Goal: Task Accomplishment & Management: Manage account settings

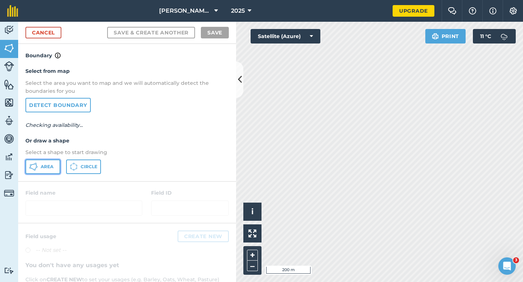
click at [48, 172] on button "Area" at bounding box center [42, 167] width 35 height 15
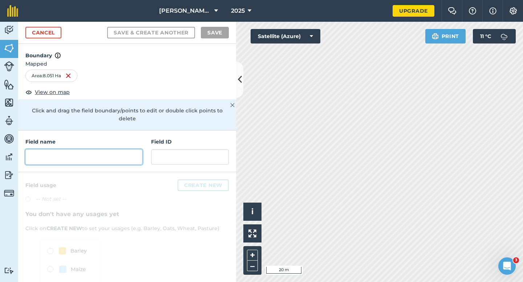
click at [95, 150] on input "text" at bounding box center [83, 156] width 117 height 15
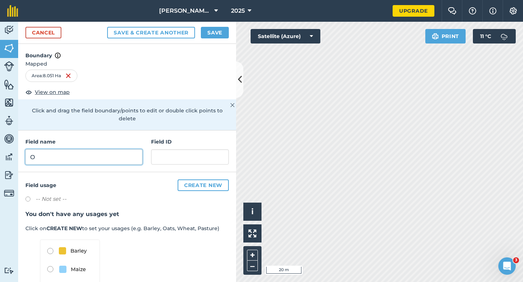
type input "O"
click at [214, 24] on div "Cancel Save & Create Another Save" at bounding box center [127, 33] width 218 height 22
click at [214, 26] on div "Cancel Save & Create Another Save" at bounding box center [127, 33] width 218 height 22
click at [221, 31] on button "Save" at bounding box center [215, 33] width 28 height 12
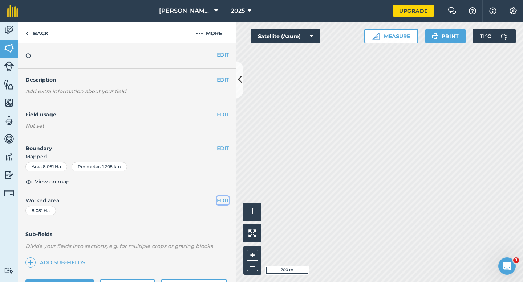
click at [224, 201] on button "EDIT" at bounding box center [223, 201] width 12 height 8
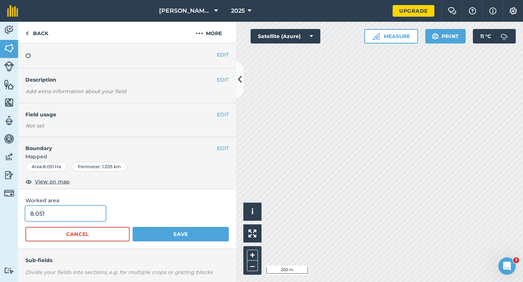
click at [50, 220] on input "8.051" at bounding box center [65, 213] width 80 height 15
type input "8"
click at [132, 227] on button "Save" at bounding box center [180, 234] width 96 height 15
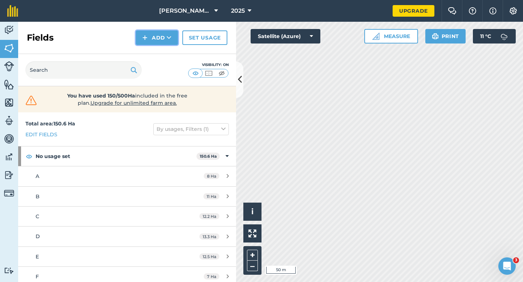
click at [149, 36] on button "Add" at bounding box center [157, 37] width 42 height 15
click at [149, 51] on link "Draw" at bounding box center [157, 54] width 40 height 16
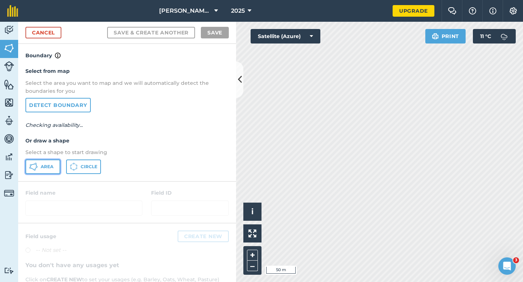
click at [38, 168] on button "Area" at bounding box center [42, 167] width 35 height 15
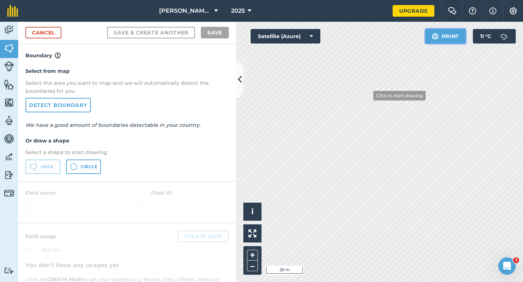
click at [369, 95] on div "Click to start drawing i © 2025 TomTom, Microsoft 20 m + – Satellite (Azure) Pr…" at bounding box center [379, 152] width 287 height 261
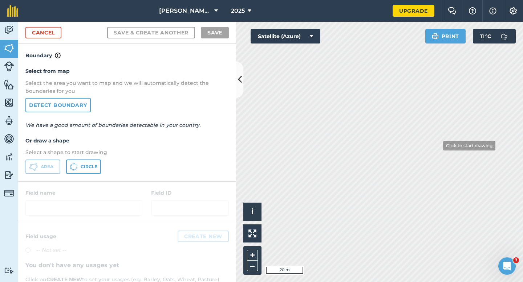
drag, startPoint x: 424, startPoint y: 42, endPoint x: 313, endPoint y: -3, distance: 120.1
click at [313, 0] on html "[PERSON_NAME] & Sons 2025 Upgrade Farm Chat Help Info Settings Map printing is …" at bounding box center [261, 141] width 523 height 282
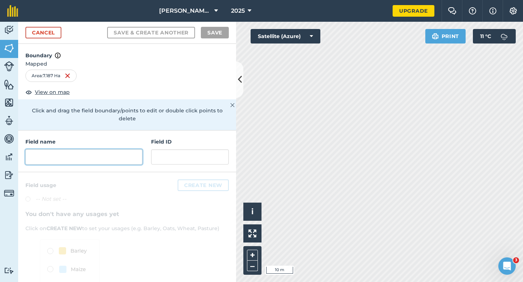
click at [73, 156] on input "text" at bounding box center [83, 156] width 117 height 15
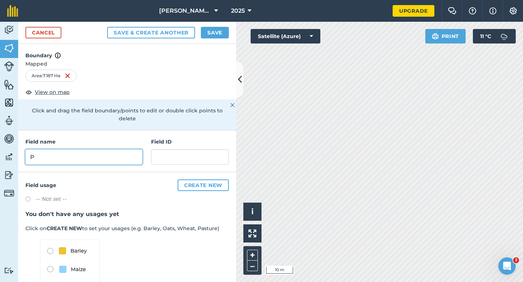
type input "P"
click at [208, 39] on div "Cancel Save & Create Another Save" at bounding box center [127, 33] width 218 height 22
click at [212, 36] on button "Save" at bounding box center [215, 33] width 28 height 12
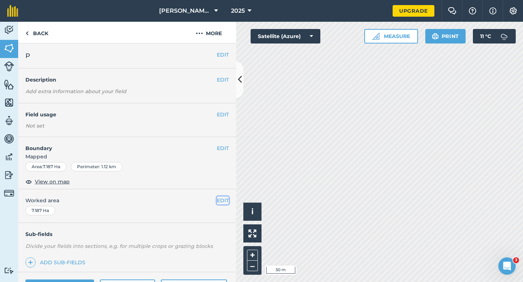
click at [223, 202] on button "EDIT" at bounding box center [223, 201] width 12 height 8
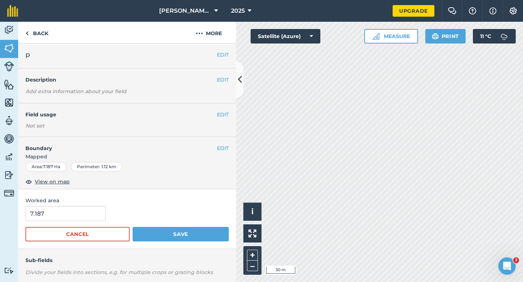
click at [78, 205] on div "Worked area 7.187 Cancel Save" at bounding box center [127, 219] width 218 height 60
click at [78, 217] on input "7.187" at bounding box center [65, 213] width 80 height 15
type input "7"
click at [132, 227] on button "Save" at bounding box center [180, 234] width 96 height 15
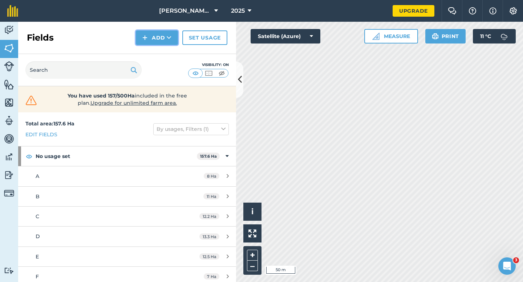
click at [144, 36] on img at bounding box center [144, 37] width 5 height 9
click at [147, 59] on link "Draw" at bounding box center [157, 54] width 40 height 16
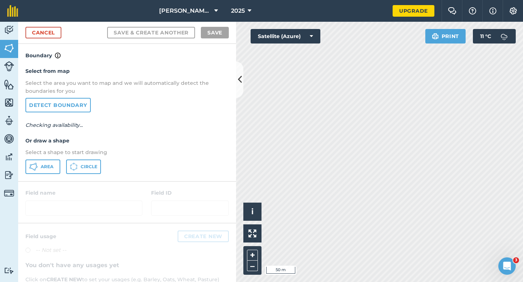
click at [46, 155] on p "Select a shape to start drawing" at bounding box center [126, 152] width 203 height 8
click at [45, 164] on span "Area" at bounding box center [47, 167] width 13 height 6
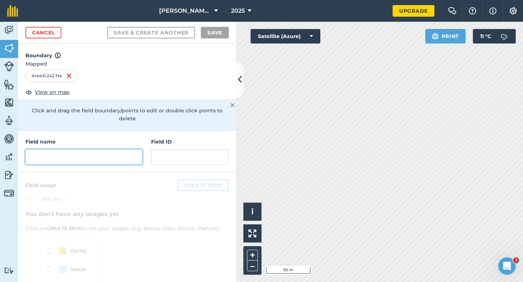
click at [112, 149] on input "text" at bounding box center [83, 156] width 117 height 15
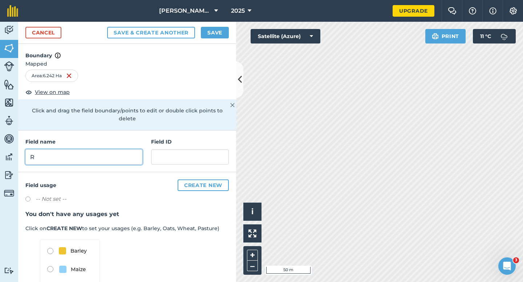
type input "R"
click at [214, 26] on div "Cancel Save & Create Another Save" at bounding box center [127, 33] width 218 height 22
click at [221, 32] on button "Save" at bounding box center [215, 33] width 28 height 12
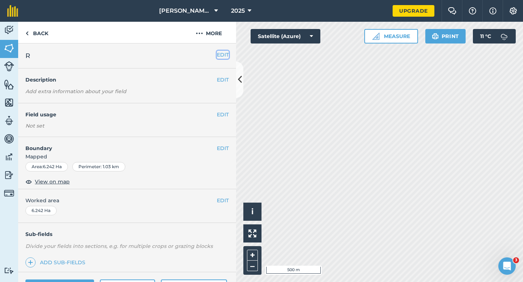
click at [218, 57] on button "EDIT" at bounding box center [223, 55] width 12 height 8
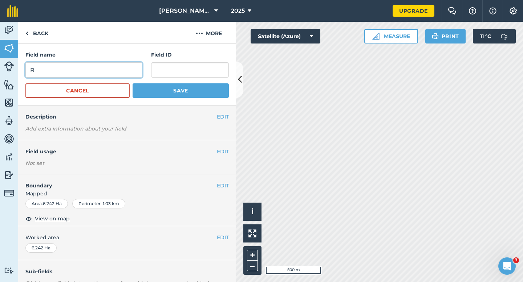
click at [95, 62] on input "R" at bounding box center [83, 69] width 117 height 15
type input "Q"
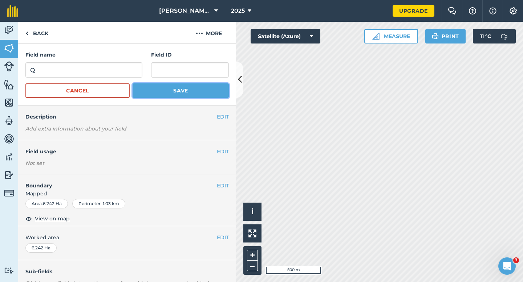
click at [190, 91] on button "Save" at bounding box center [180, 90] width 96 height 15
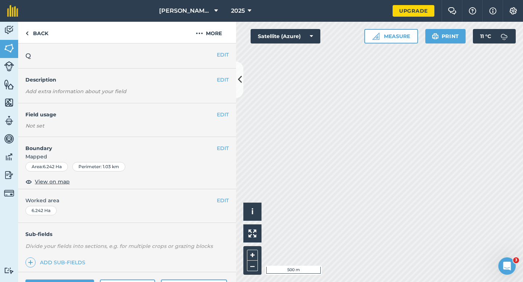
click at [233, 207] on div "EDIT Worked area 6.242 Ha" at bounding box center [127, 206] width 218 height 34
click at [232, 207] on div "EDIT Worked area 6.242 Ha" at bounding box center [127, 206] width 218 height 34
click at [229, 204] on div "EDIT Worked area 6.242 Ha" at bounding box center [127, 206] width 218 height 34
click at [220, 201] on button "EDIT" at bounding box center [223, 201] width 12 height 8
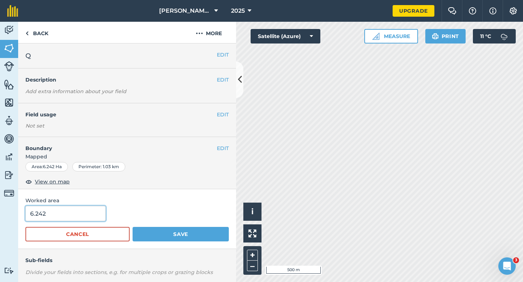
click at [69, 209] on input "6.242" at bounding box center [65, 213] width 80 height 15
type input "6"
click at [132, 227] on button "Save" at bounding box center [180, 234] width 96 height 15
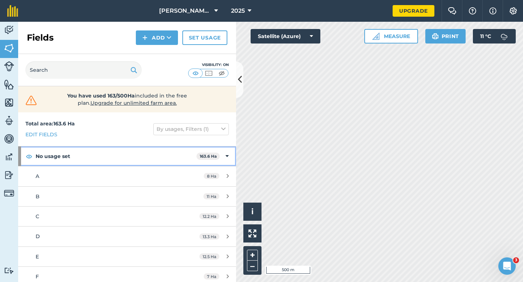
click at [223, 152] on div "No usage set 163.6 Ha" at bounding box center [127, 157] width 218 height 20
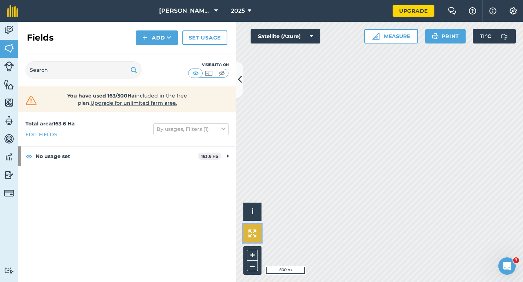
click at [246, 232] on button at bounding box center [252, 234] width 18 height 18
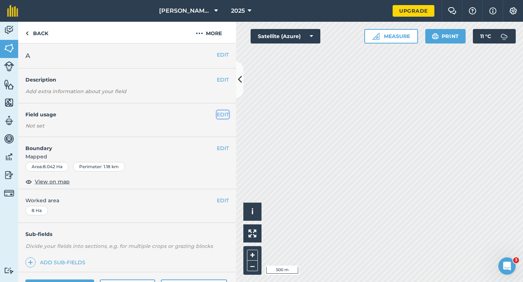
click at [226, 116] on button "EDIT" at bounding box center [223, 115] width 12 height 8
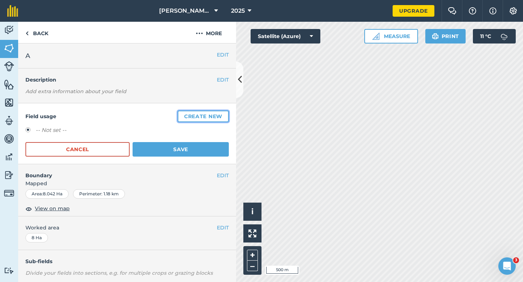
click at [226, 116] on button "Create new" at bounding box center [202, 117] width 51 height 12
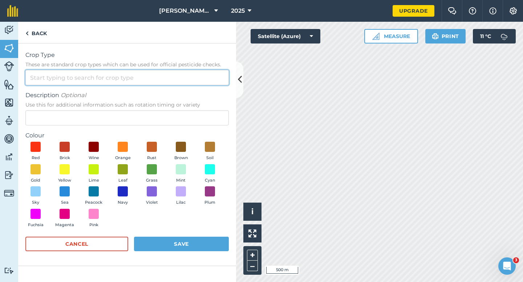
click at [210, 76] on input "Crop Type These are standard crop types which can be used for official pesticid…" at bounding box center [126, 77] width 203 height 15
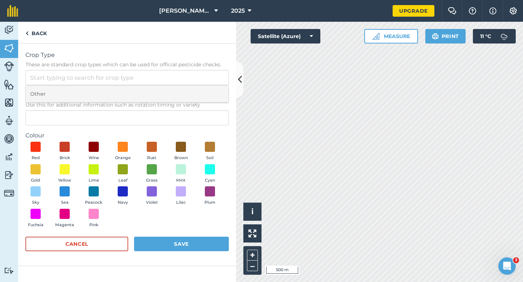
click at [210, 95] on li "Other" at bounding box center [127, 94] width 202 height 17
type input "Other"
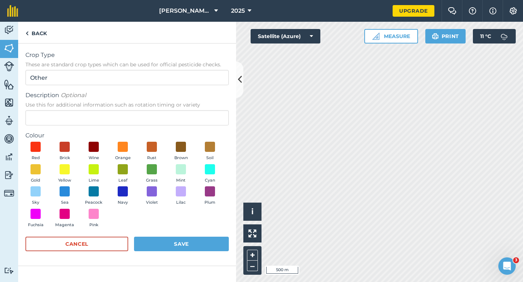
click at [210, 105] on span "Use this for additional information such as rotation timing or variety" at bounding box center [126, 104] width 203 height 7
click at [210, 110] on input "Description Optional Use this for additional information such as rotation timin…" at bounding box center [126, 117] width 203 height 15
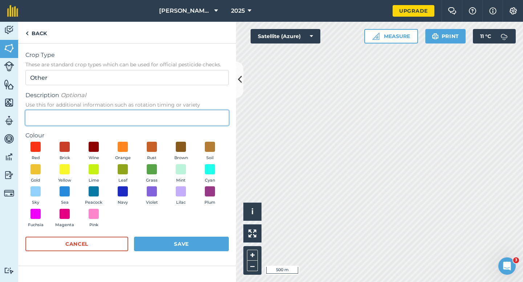
click at [210, 113] on input "Description Optional Use this for additional information such as rotation timin…" at bounding box center [126, 117] width 203 height 15
type input "Chard Seed"
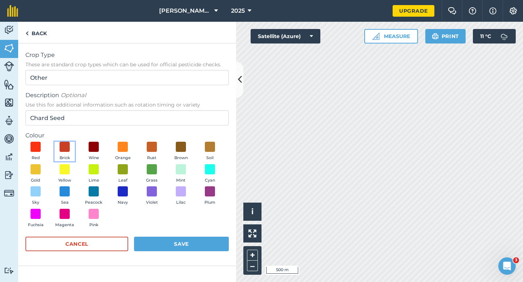
click at [54, 150] on button "Brick" at bounding box center [64, 152] width 20 height 20
click at [163, 237] on form "Crop Type These are standard crop types which can be used for official pesticid…" at bounding box center [126, 155] width 203 height 208
click at [204, 250] on button "Save" at bounding box center [181, 244] width 95 height 15
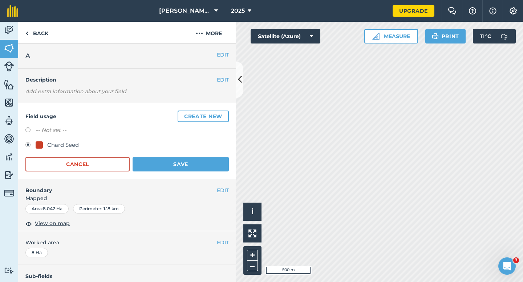
click at [196, 178] on div "Field usage Create new -- Not set -- Chard Seed Cancel Save" at bounding box center [127, 141] width 218 height 76
click at [196, 173] on div "Field usage Create new -- Not set -- Chard Seed Cancel Save" at bounding box center [127, 141] width 218 height 76
click at [196, 165] on button "Save" at bounding box center [180, 164] width 96 height 15
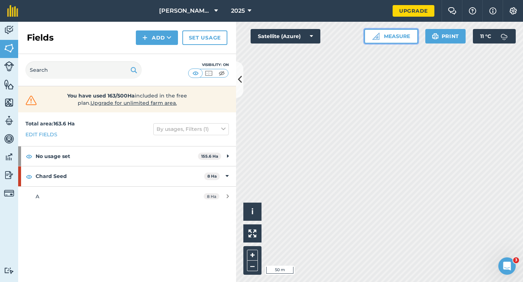
click at [382, 35] on button "Measure" at bounding box center [391, 36] width 54 height 15
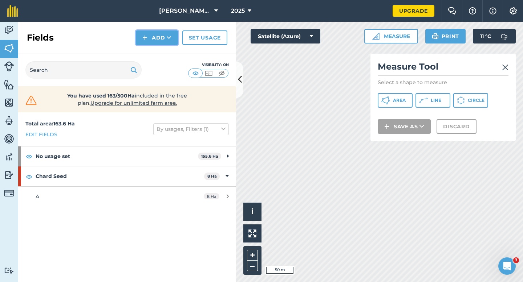
drag, startPoint x: 148, startPoint y: 34, endPoint x: 148, endPoint y: 40, distance: 6.5
click at [148, 33] on button "Add" at bounding box center [157, 37] width 42 height 15
click at [149, 51] on link "Draw" at bounding box center [157, 54] width 40 height 16
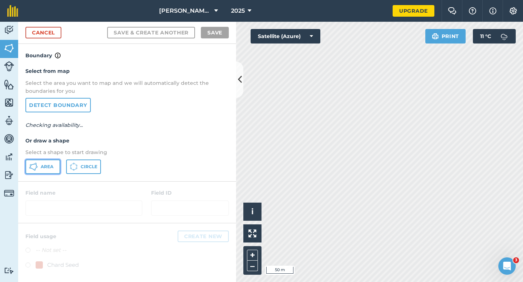
click at [29, 163] on icon at bounding box center [33, 167] width 9 height 9
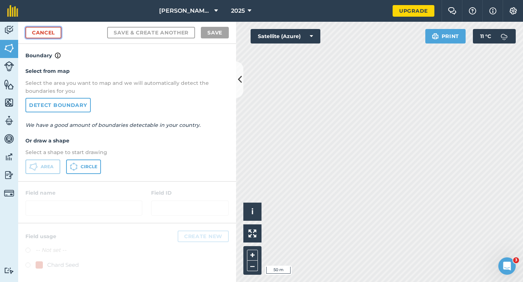
click at [61, 36] on link "Cancel" at bounding box center [43, 33] width 36 height 12
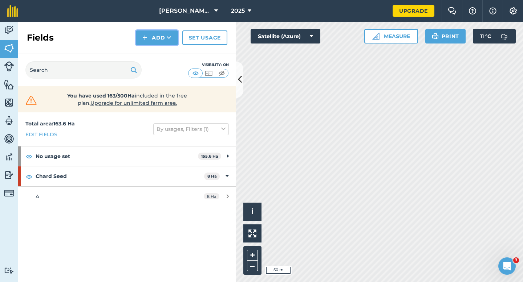
click at [160, 40] on button "Add" at bounding box center [157, 37] width 42 height 15
click at [163, 59] on link "Draw" at bounding box center [157, 54] width 40 height 16
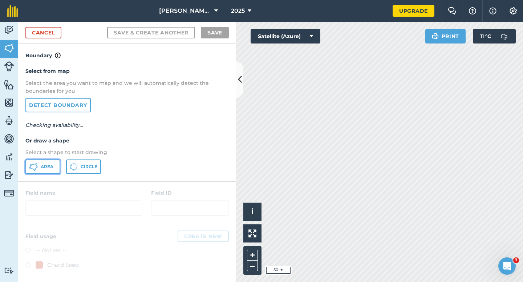
click at [48, 162] on button "Area" at bounding box center [42, 167] width 35 height 15
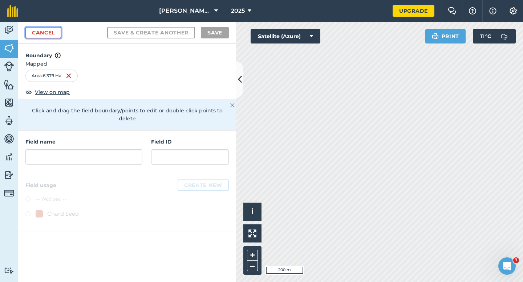
click at [52, 28] on link "Cancel" at bounding box center [43, 33] width 36 height 12
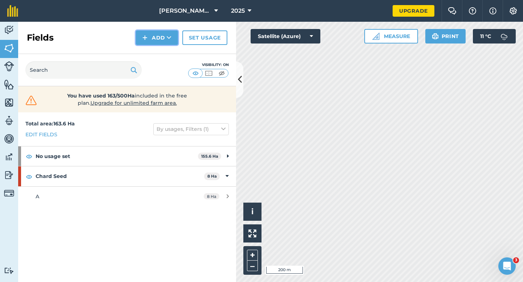
click at [151, 42] on button "Add" at bounding box center [157, 37] width 42 height 15
click at [151, 52] on link "Draw" at bounding box center [157, 54] width 40 height 16
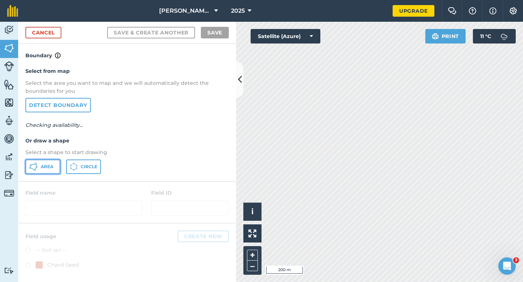
click at [48, 163] on button "Area" at bounding box center [42, 167] width 35 height 15
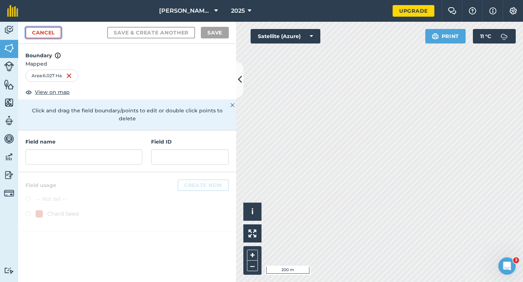
click at [54, 29] on link "Cancel" at bounding box center [43, 33] width 36 height 12
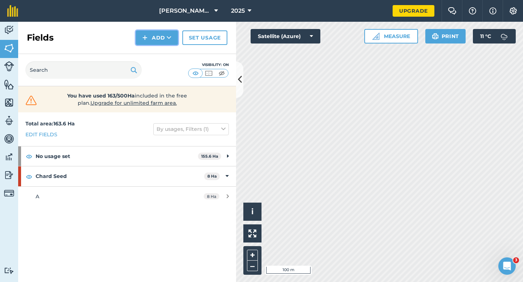
click at [152, 35] on button "Add" at bounding box center [157, 37] width 42 height 15
click at [153, 49] on link "Draw" at bounding box center [157, 54] width 40 height 16
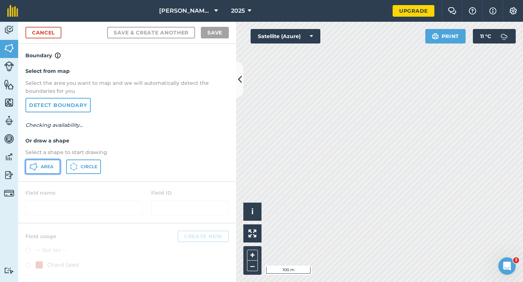
click at [43, 166] on span "Area" at bounding box center [47, 167] width 13 height 6
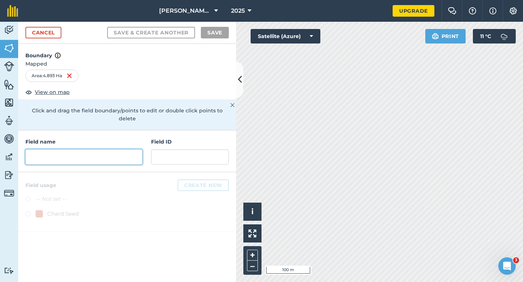
click at [110, 151] on input "text" at bounding box center [83, 156] width 117 height 15
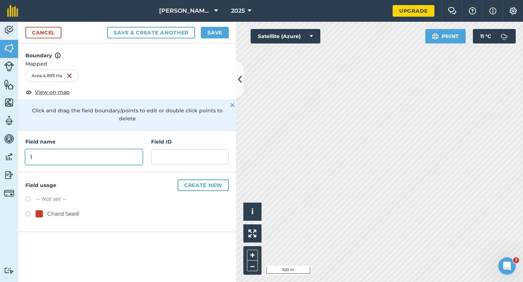
type input "1"
click at [212, 30] on button "Save" at bounding box center [215, 33] width 28 height 12
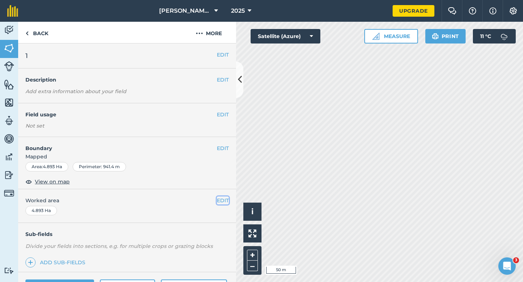
click at [217, 199] on button "EDIT" at bounding box center [223, 201] width 12 height 8
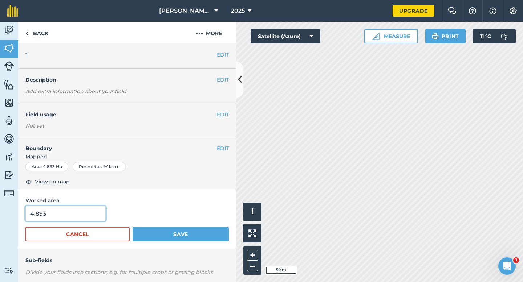
click at [87, 210] on input "4.893" at bounding box center [65, 213] width 80 height 15
type input "5"
click at [132, 227] on button "Save" at bounding box center [180, 234] width 96 height 15
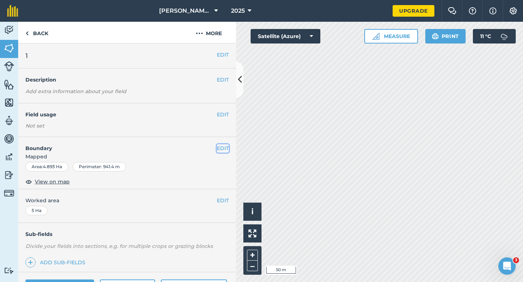
click at [221, 149] on button "EDIT" at bounding box center [223, 148] width 12 height 8
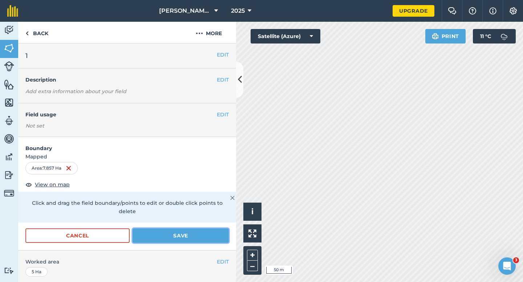
click at [202, 229] on button "Save" at bounding box center [180, 236] width 96 height 15
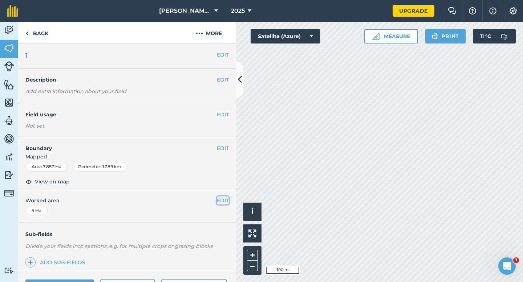
click at [219, 198] on button "EDIT" at bounding box center [223, 201] width 12 height 8
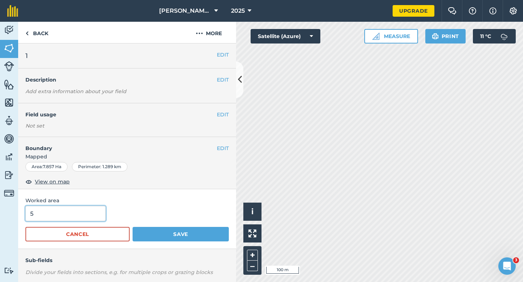
click at [92, 217] on input "5" at bounding box center [65, 213] width 80 height 15
type input "8"
click at [132, 227] on button "Save" at bounding box center [180, 234] width 96 height 15
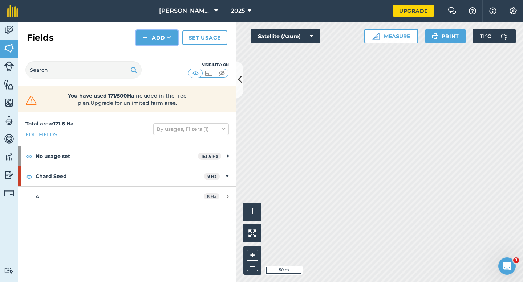
click at [161, 35] on button "Add" at bounding box center [157, 37] width 42 height 15
click at [161, 57] on link "Draw" at bounding box center [157, 54] width 40 height 16
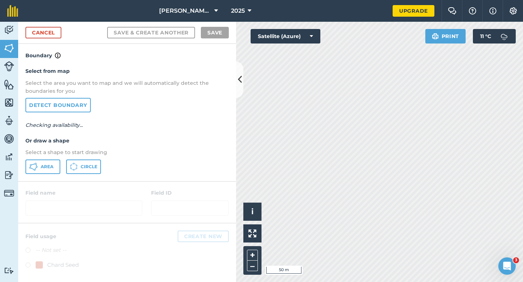
click at [45, 151] on p "Select a shape to start drawing" at bounding box center [126, 152] width 203 height 8
click at [48, 160] on button "Area" at bounding box center [42, 167] width 35 height 15
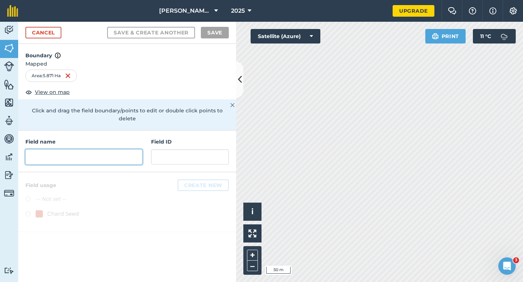
click at [127, 149] on input "text" at bounding box center [83, 156] width 117 height 15
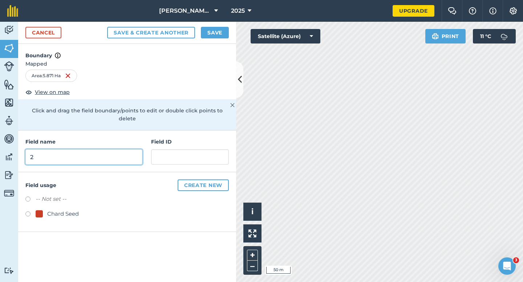
type input "2"
click at [222, 33] on button "Save" at bounding box center [215, 33] width 28 height 12
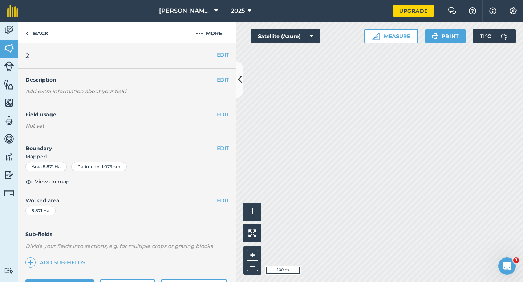
click at [218, 205] on div "EDIT Worked area 5.871 Ha" at bounding box center [127, 206] width 218 height 34
click at [210, 202] on span "Worked area" at bounding box center [126, 201] width 203 height 8
click at [218, 202] on button "EDIT" at bounding box center [223, 201] width 12 height 8
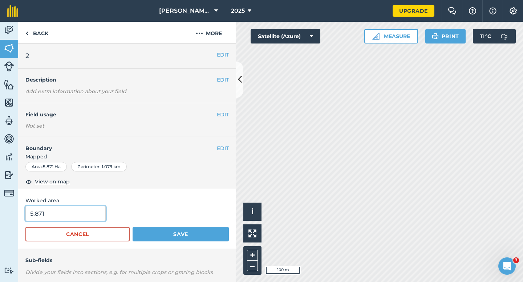
click at [69, 218] on input "5.871" at bounding box center [65, 213] width 80 height 15
type input "6"
click at [132, 227] on button "Save" at bounding box center [180, 234] width 96 height 15
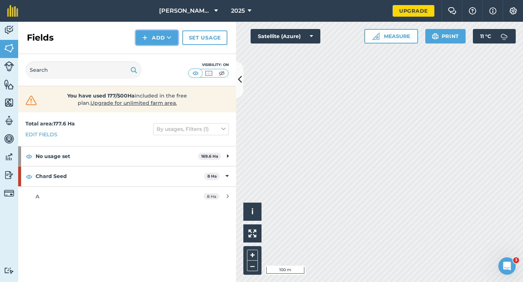
click at [146, 40] on img at bounding box center [144, 37] width 5 height 9
click at [151, 60] on link "Draw" at bounding box center [157, 54] width 40 height 16
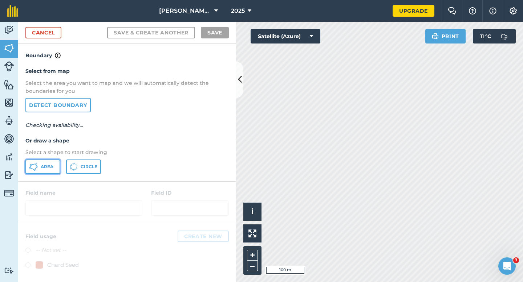
click at [49, 166] on span "Area" at bounding box center [47, 167] width 13 height 6
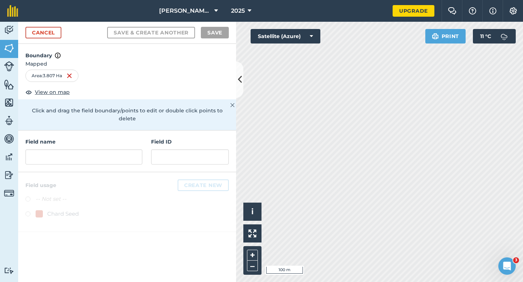
click at [148, 142] on div "Field name Field ID" at bounding box center [127, 152] width 218 height 42
click at [134, 149] on input "text" at bounding box center [83, 156] width 117 height 15
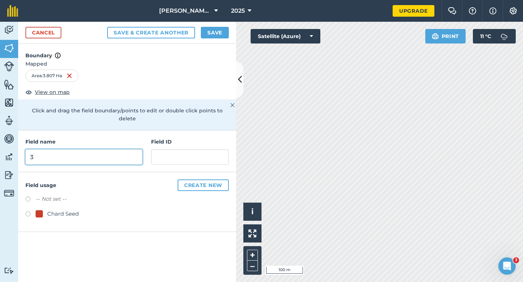
type input "3"
click at [222, 35] on button "Save" at bounding box center [215, 33] width 28 height 12
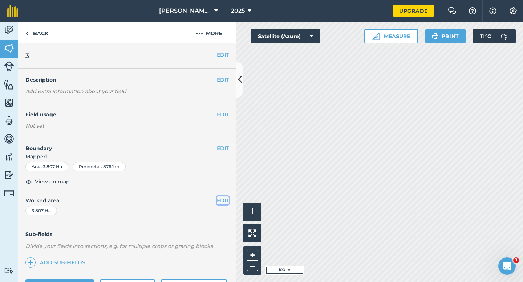
click at [218, 203] on button "EDIT" at bounding box center [223, 201] width 12 height 8
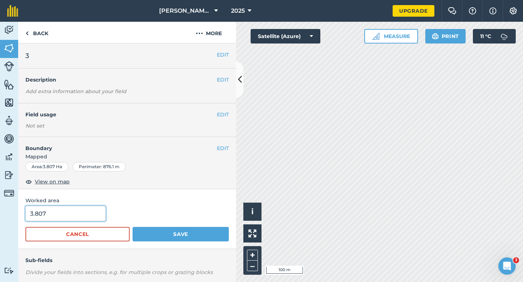
click at [67, 207] on input "3.807" at bounding box center [65, 213] width 80 height 15
type input "4"
click at [132, 227] on button "Save" at bounding box center [180, 234] width 96 height 15
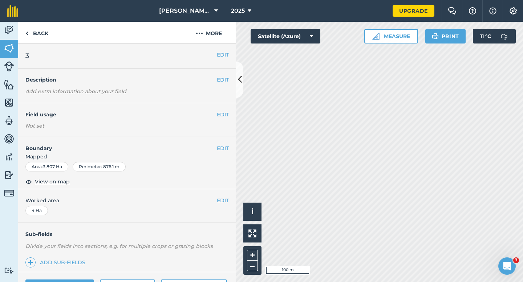
click at [18, 54] on div "EDIT 3" at bounding box center [127, 56] width 218 height 25
click at [0, 50] on link "Fields" at bounding box center [9, 49] width 18 height 18
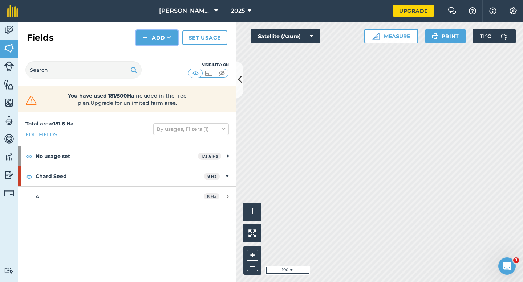
click at [141, 38] on button "Add" at bounding box center [157, 37] width 42 height 15
click at [141, 44] on button "Add Draw Import" at bounding box center [157, 37] width 42 height 15
click at [141, 43] on button "Add" at bounding box center [157, 37] width 42 height 15
click at [142, 52] on link "Draw" at bounding box center [157, 54] width 40 height 16
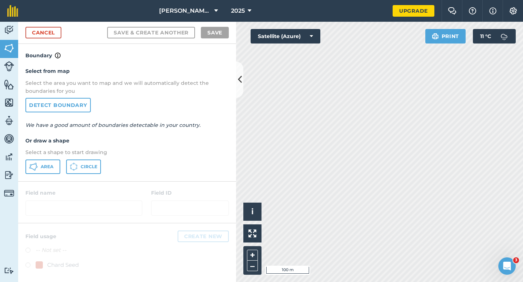
click at [35, 175] on div "Select from map Select the area you want to map and we will automatically detec…" at bounding box center [127, 120] width 218 height 121
click at [35, 174] on div "Select from map Select the area you want to map and we will automatically detec…" at bounding box center [127, 120] width 218 height 121
click at [37, 171] on button "Area" at bounding box center [42, 167] width 35 height 15
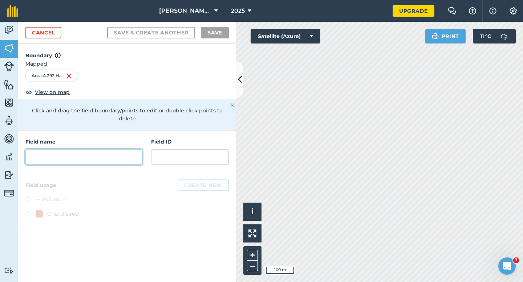
click at [138, 149] on input "text" at bounding box center [83, 156] width 117 height 15
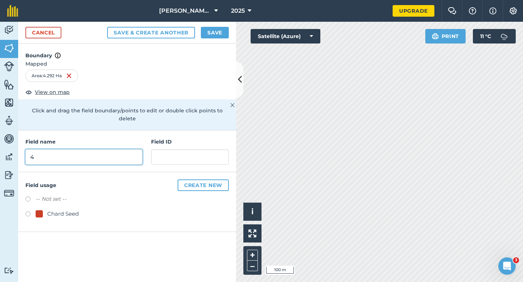
type input "4"
click at [210, 32] on button "Save" at bounding box center [215, 33] width 28 height 12
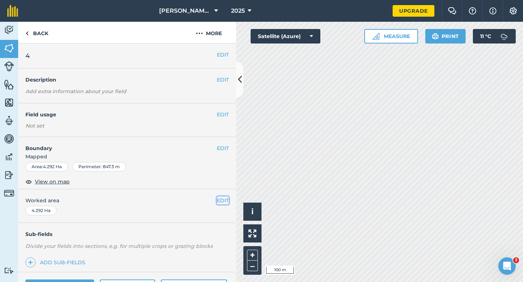
click at [218, 204] on button "EDIT" at bounding box center [223, 201] width 12 height 8
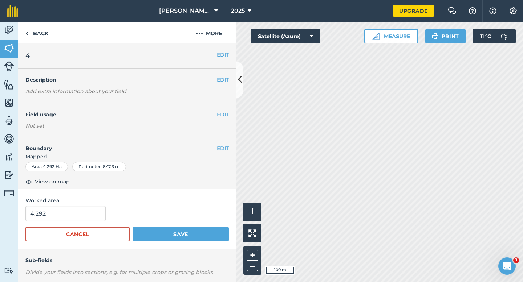
click at [69, 224] on form "4.292 Cancel Save" at bounding box center [126, 224] width 203 height 36
click at [70, 210] on input "4.292" at bounding box center [65, 213] width 80 height 15
type input "4.4"
click at [132, 227] on button "Save" at bounding box center [180, 234] width 96 height 15
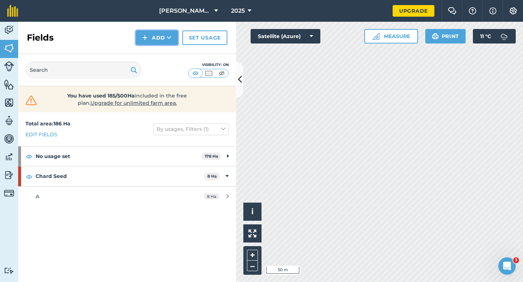
click at [154, 35] on button "Add" at bounding box center [157, 37] width 42 height 15
click at [154, 46] on link "Draw" at bounding box center [157, 54] width 40 height 16
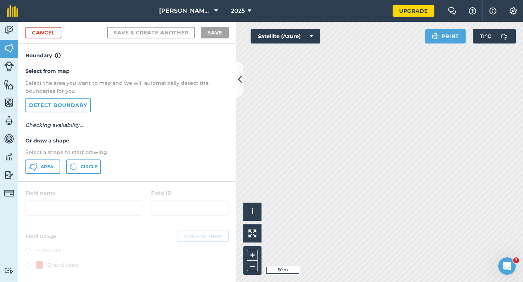
click at [154, 46] on h4 "Boundary" at bounding box center [127, 52] width 218 height 16
click at [40, 167] on button "Area" at bounding box center [42, 167] width 35 height 15
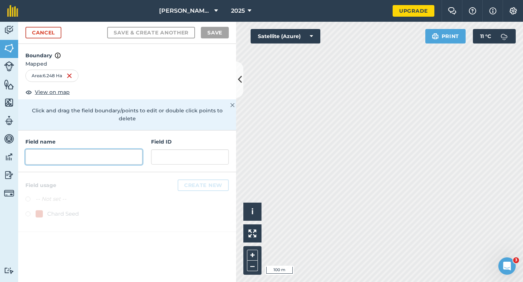
click at [94, 149] on input "text" at bounding box center [83, 156] width 117 height 15
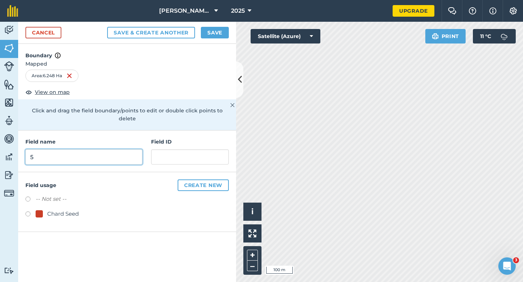
type input "5"
click at [205, 33] on button "Save" at bounding box center [215, 33] width 28 height 12
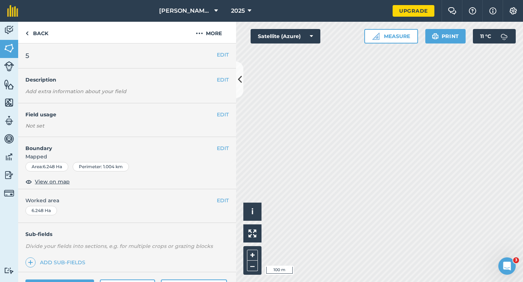
click at [215, 203] on span "Worked area" at bounding box center [126, 201] width 203 height 8
click at [221, 197] on button "EDIT" at bounding box center [223, 201] width 12 height 8
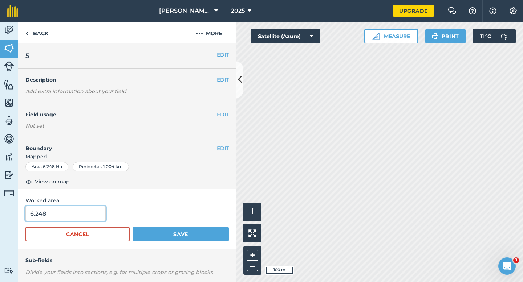
click at [90, 216] on input "6.248" at bounding box center [65, 213] width 80 height 15
type input "6.3"
click at [132, 227] on button "Save" at bounding box center [180, 234] width 96 height 15
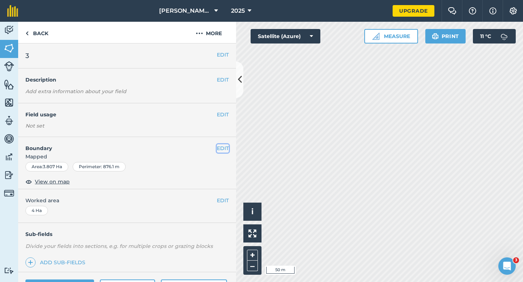
click at [221, 147] on button "EDIT" at bounding box center [223, 148] width 12 height 8
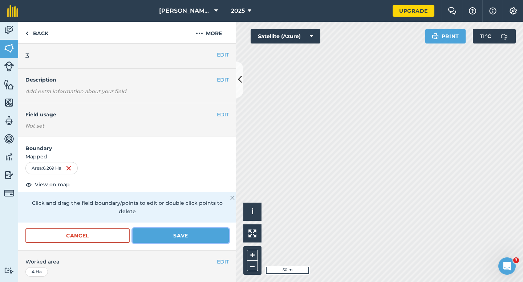
click at [205, 229] on button "Save" at bounding box center [180, 236] width 96 height 15
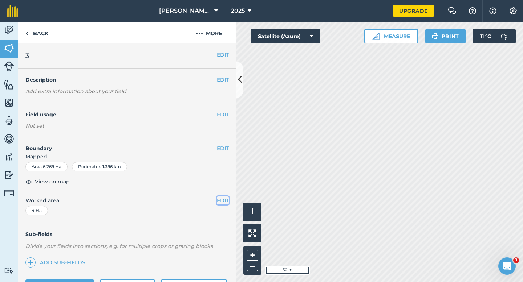
click at [220, 204] on button "EDIT" at bounding box center [223, 201] width 12 height 8
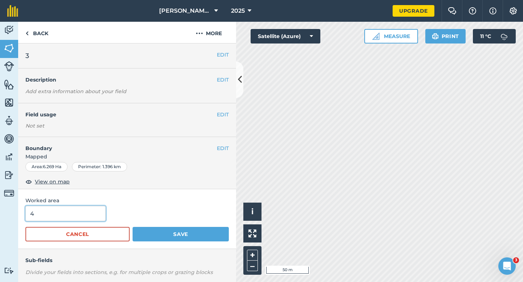
click at [91, 213] on input "4" at bounding box center [65, 213] width 80 height 15
type input "6.3"
click at [132, 227] on button "Save" at bounding box center [180, 234] width 96 height 15
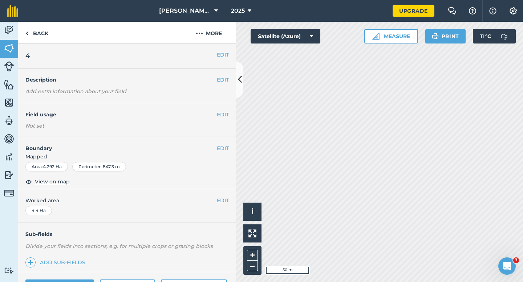
click at [218, 143] on div "EDIT Boundary Mapped Area : 4.292 Ha Perimeter : 847.3 m View on map" at bounding box center [127, 163] width 218 height 52
click at [218, 146] on button "EDIT" at bounding box center [223, 148] width 12 height 8
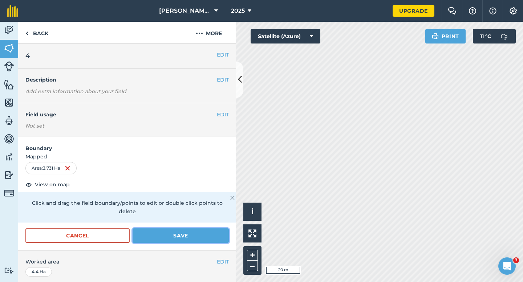
click at [187, 229] on button "Save" at bounding box center [180, 236] width 96 height 15
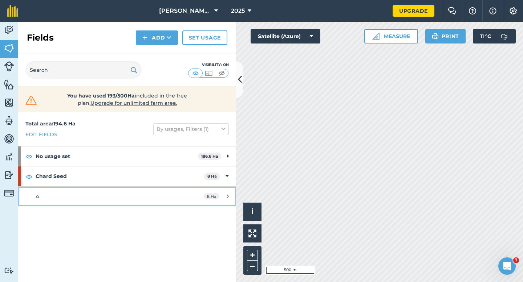
click at [230, 187] on link "A 8 Ha" at bounding box center [127, 197] width 218 height 20
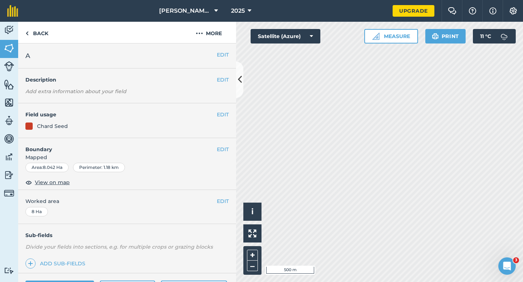
click at [227, 179] on div "EDIT Boundary Mapped Area : 8.042 Ha Perimeter : 1.18 km View on map" at bounding box center [127, 164] width 218 height 52
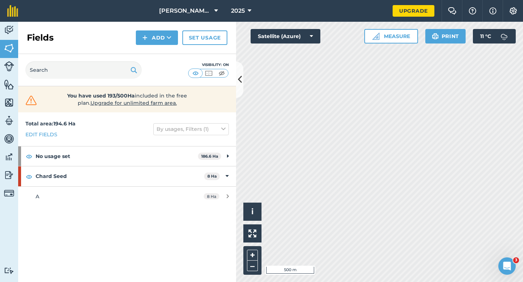
click at [213, 174] on strong "8 Ha" at bounding box center [211, 176] width 9 height 5
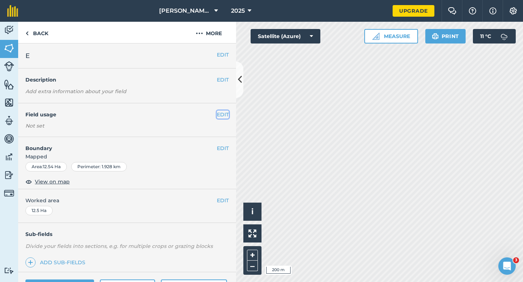
click at [221, 117] on button "EDIT" at bounding box center [223, 115] width 12 height 8
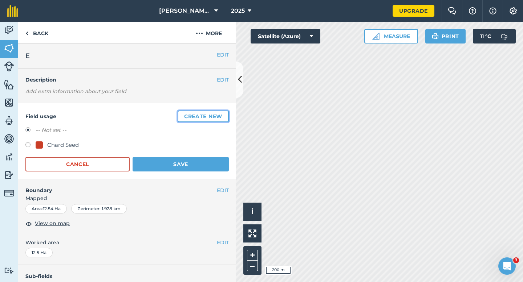
click at [221, 117] on button "Create new" at bounding box center [202, 117] width 51 height 12
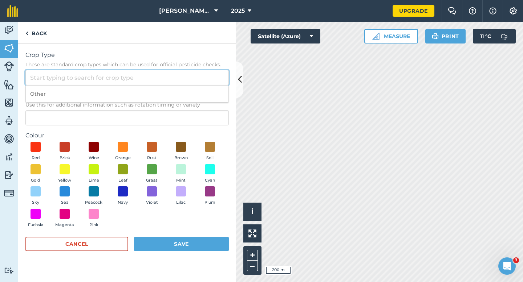
click at [196, 71] on input "Crop Type These are standard crop types which can be used for official pesticid…" at bounding box center [126, 77] width 203 height 15
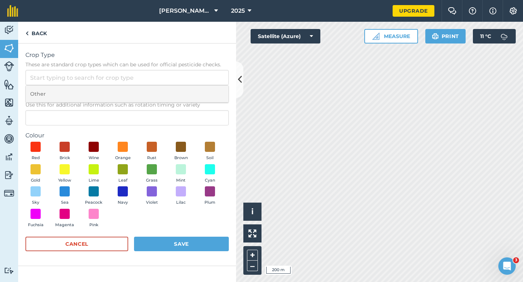
click at [196, 94] on li "Other" at bounding box center [127, 94] width 202 height 17
type input "Other"
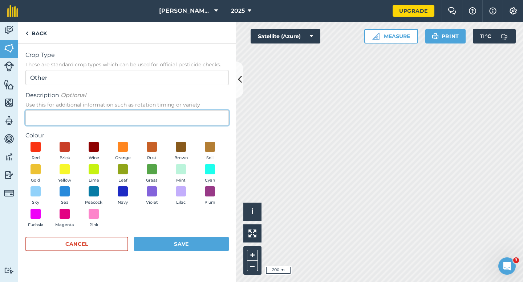
click at [196, 122] on input "Description Optional Use this for additional information such as rotation timin…" at bounding box center [126, 117] width 203 height 15
type input "T"
type input "Grass Seed"
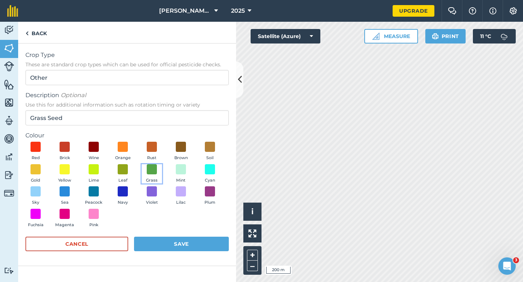
click at [157, 168] on button "Grass" at bounding box center [152, 174] width 20 height 20
click at [189, 253] on div "Cancel Save" at bounding box center [126, 248] width 203 height 22
click at [190, 246] on button "Save" at bounding box center [181, 244] width 95 height 15
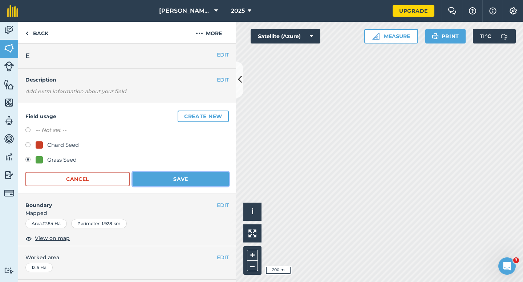
click at [207, 176] on button "Save" at bounding box center [180, 179] width 96 height 15
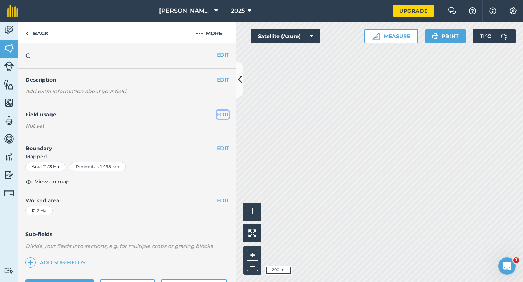
click at [227, 114] on button "EDIT" at bounding box center [223, 115] width 12 height 8
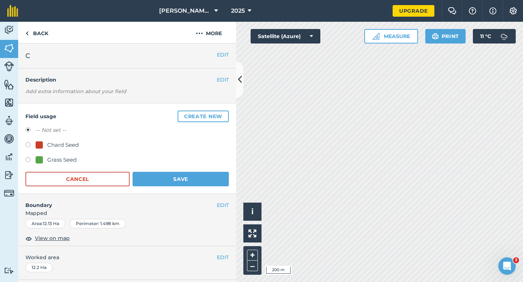
click at [56, 161] on div "Grass Seed" at bounding box center [61, 160] width 29 height 9
radio input "true"
radio input "false"
click at [173, 183] on button "Save" at bounding box center [180, 179] width 96 height 15
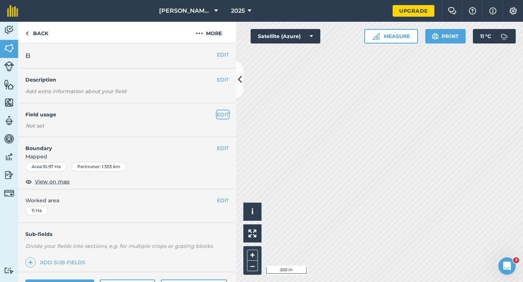
click at [218, 111] on button "EDIT" at bounding box center [223, 115] width 12 height 8
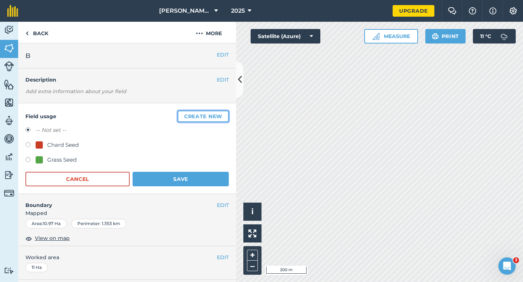
click at [218, 111] on button "Create new" at bounding box center [202, 117] width 51 height 12
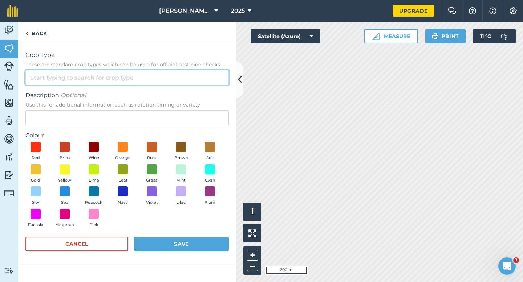
click at [210, 81] on input "Crop Type These are standard crop types which can be used for official pesticid…" at bounding box center [126, 77] width 203 height 15
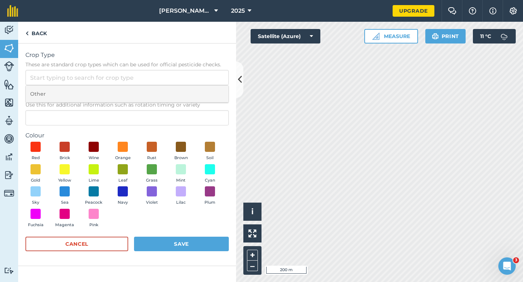
click at [210, 93] on li "Other" at bounding box center [127, 94] width 202 height 17
type input "Other"
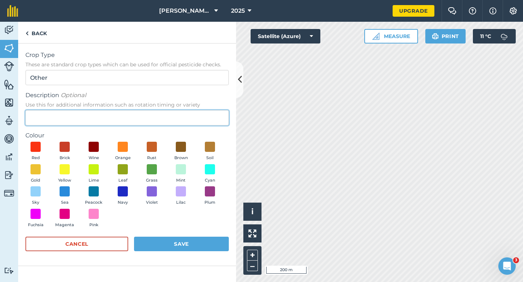
click at [210, 114] on input "Description Optional Use this for additional information such as rotation timin…" at bounding box center [126, 117] width 203 height 15
type input "Wheat"
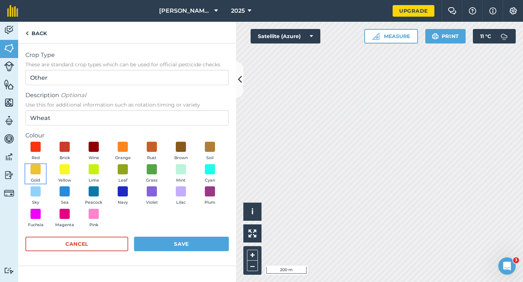
click at [45, 171] on button "Gold" at bounding box center [35, 174] width 20 height 20
click at [173, 246] on button "Save" at bounding box center [181, 244] width 95 height 15
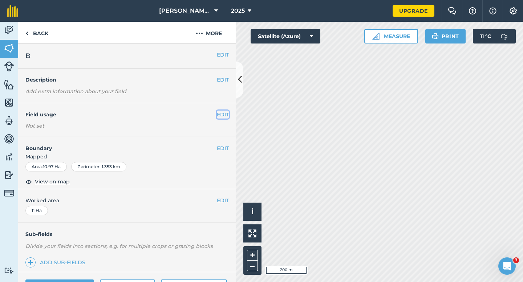
click at [224, 118] on button "EDIT" at bounding box center [223, 115] width 12 height 8
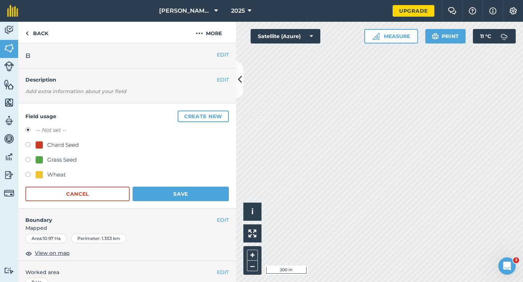
click at [52, 172] on div "Wheat" at bounding box center [56, 175] width 19 height 9
radio input "true"
radio input "false"
click at [191, 197] on button "Save" at bounding box center [180, 194] width 96 height 15
